Goal: Book appointment/travel/reservation

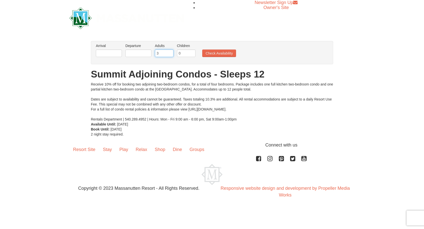
click at [170, 53] on input "3" at bounding box center [164, 54] width 19 height 8
click at [170, 53] on input "4" at bounding box center [164, 54] width 19 height 8
click at [170, 53] on input "5" at bounding box center [164, 54] width 19 height 8
click at [170, 53] on input "6" at bounding box center [164, 54] width 19 height 8
click at [170, 53] on input "7" at bounding box center [164, 54] width 19 height 8
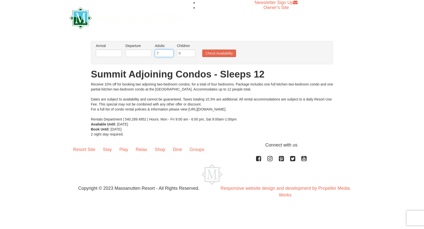
type input "8"
click at [170, 53] on input "8" at bounding box center [164, 54] width 19 height 8
click at [118, 52] on input "text" at bounding box center [109, 54] width 26 height 8
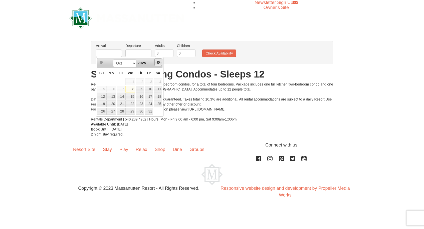
click at [158, 62] on span "Next" at bounding box center [158, 62] width 4 height 4
click at [149, 95] on link "16" at bounding box center [149, 96] width 9 height 7
type input "[DATE]"
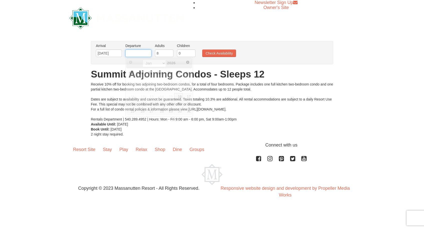
click at [146, 55] on input "text" at bounding box center [138, 54] width 26 height 8
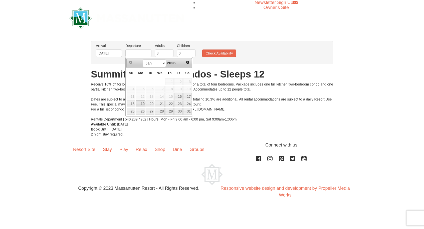
click at [140, 104] on link "19" at bounding box center [141, 104] width 10 height 7
type input "[DATE]"
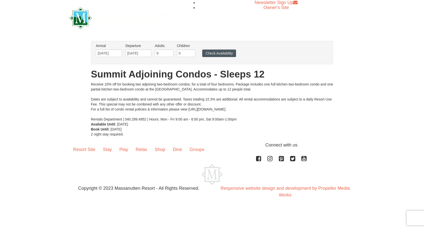
click at [210, 54] on button "Check Availability" at bounding box center [219, 54] width 34 height 8
